Goal: Information Seeking & Learning: Learn about a topic

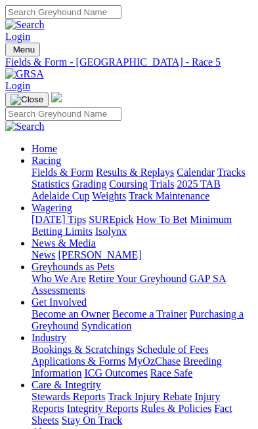
scroll to position [0, 94]
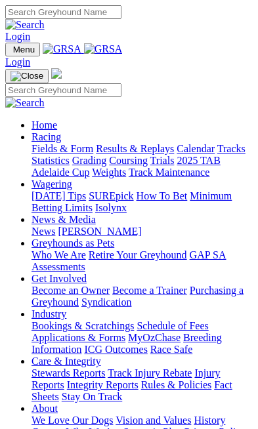
scroll to position [402, 0]
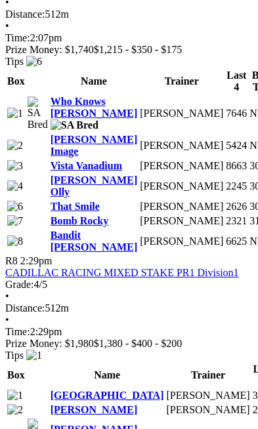
scroll to position [2565, 0]
